Goal: Information Seeking & Learning: Learn about a topic

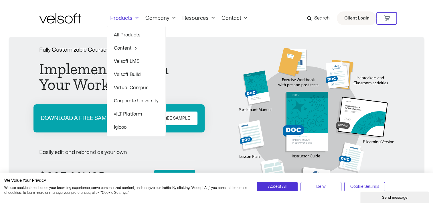
click at [124, 15] on link "Products" at bounding box center [124, 18] width 35 height 6
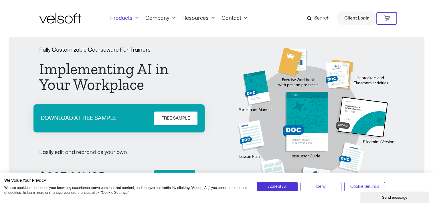
click at [125, 19] on link "Products" at bounding box center [124, 18] width 35 height 6
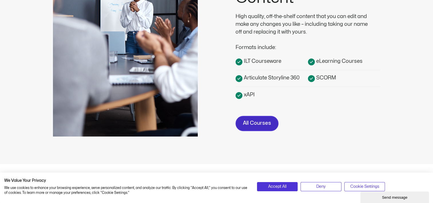
click at [255, 121] on span "All Courses" at bounding box center [257, 123] width 28 height 8
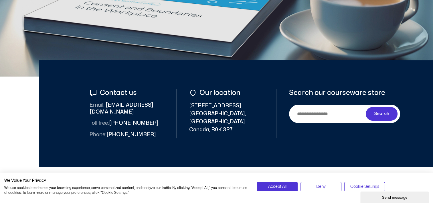
scroll to position [200, 0]
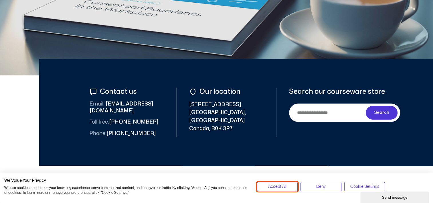
click at [270, 188] on span "Accept All" at bounding box center [277, 186] width 18 height 6
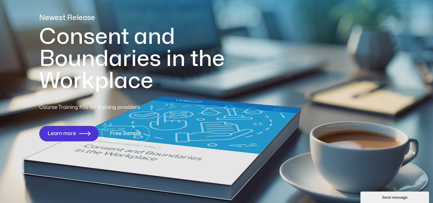
scroll to position [57, 0]
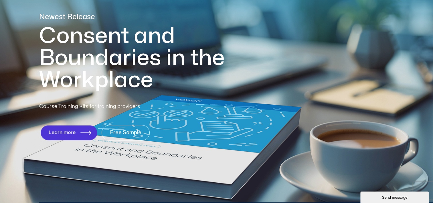
click at [76, 136] on link "Learn more" at bounding box center [69, 132] width 56 height 15
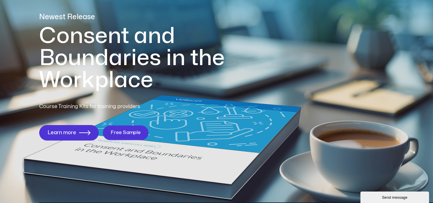
click at [117, 130] on span "Free Sample" at bounding box center [126, 132] width 30 height 5
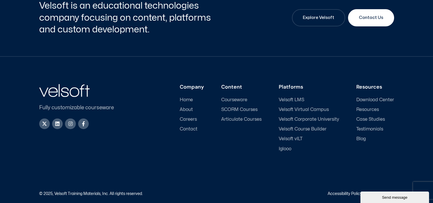
scroll to position [243, 0]
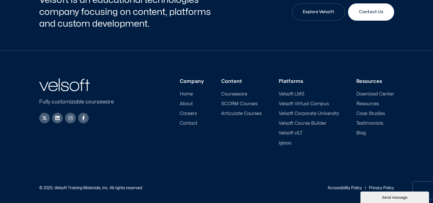
click at [243, 111] on span "Articulate Courses" at bounding box center [241, 113] width 40 height 5
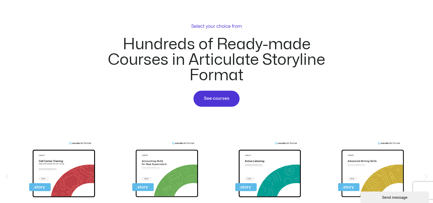
scroll to position [286, 0]
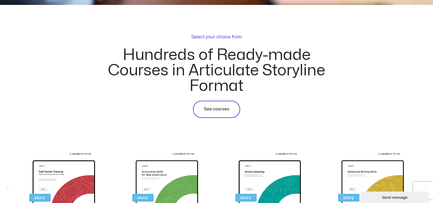
click at [226, 106] on span "See courses" at bounding box center [216, 109] width 25 height 7
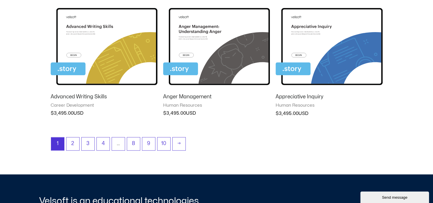
scroll to position [515, 0]
